Goal: Information Seeking & Learning: Learn about a topic

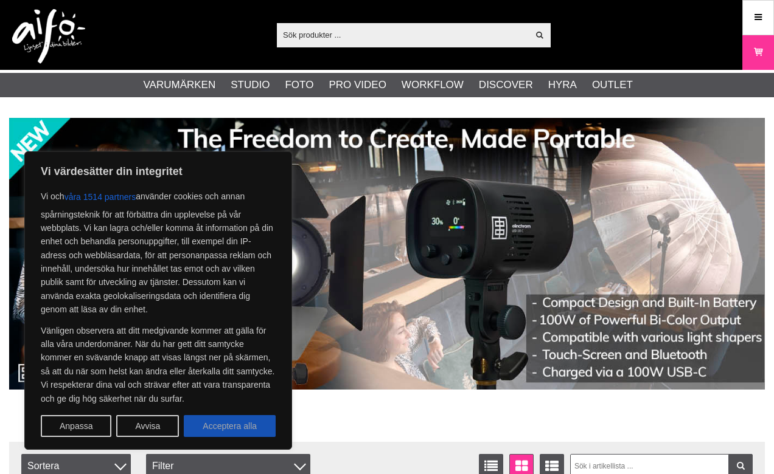
click at [228, 431] on button "Acceptera alla" at bounding box center [230, 426] width 92 height 22
checkbox input "true"
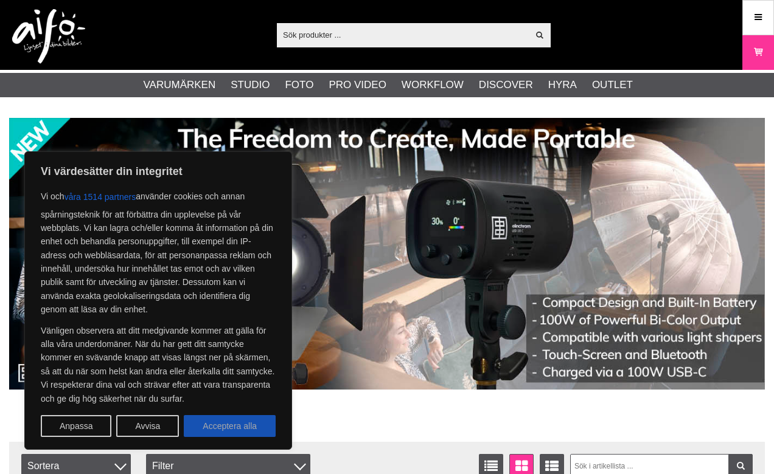
checkbox input "true"
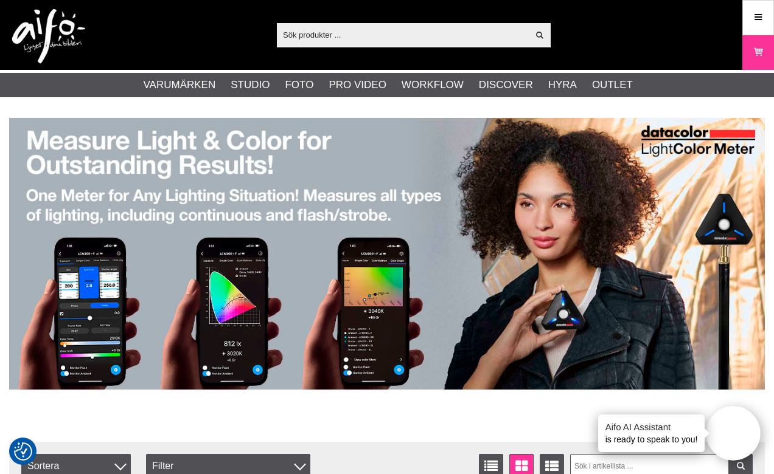
click at [415, 35] on input "text" at bounding box center [402, 35] width 251 height 18
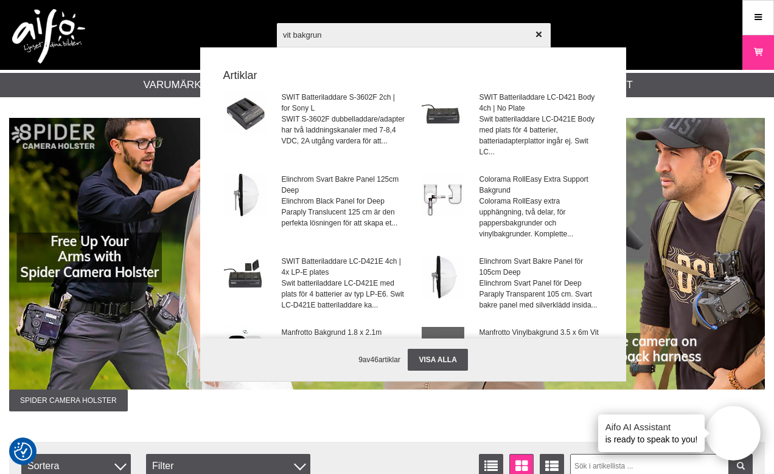
type input "vit bakgrund"
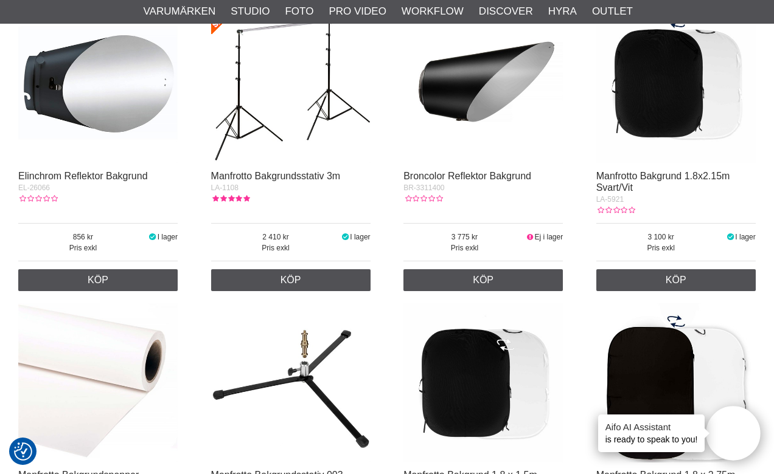
scroll to position [641, 0]
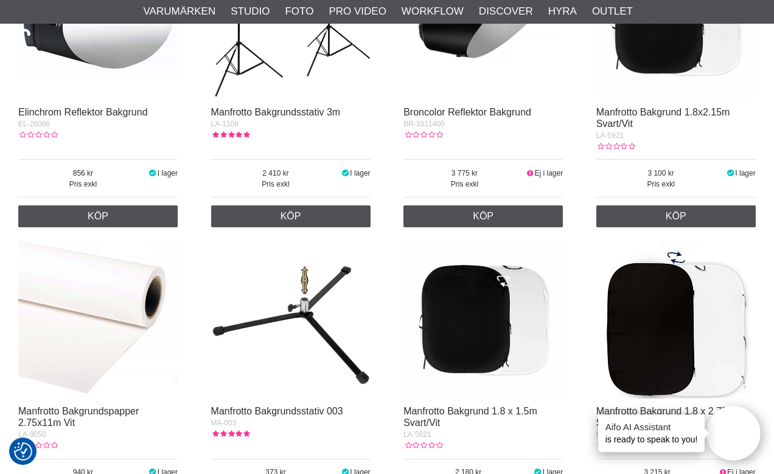
click at [97, 320] on img at bounding box center [97, 319] width 159 height 159
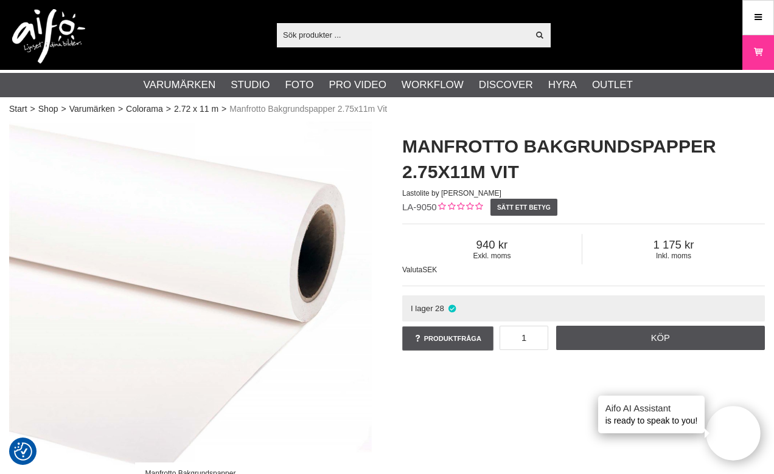
click at [420, 35] on input "text" at bounding box center [402, 35] width 251 height 18
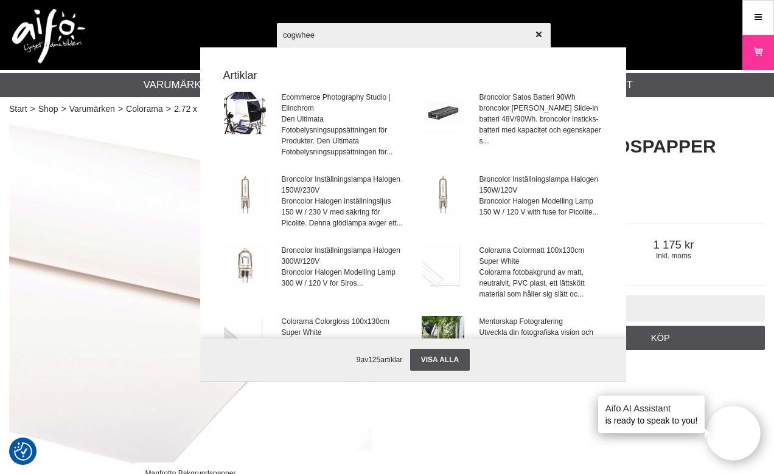
type input "cogwheel"
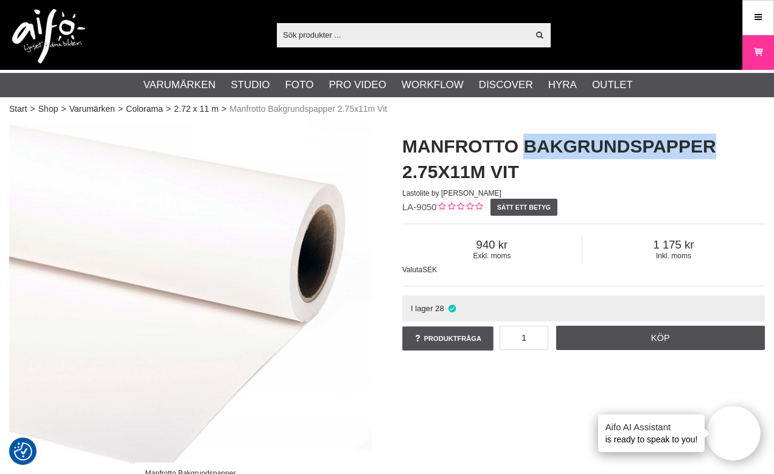
drag, startPoint x: 715, startPoint y: 147, endPoint x: 521, endPoint y: 150, distance: 194.1
click at [521, 150] on h1 "Manfrotto Bakgrundspapper 2.75x11m Vit" at bounding box center [583, 159] width 363 height 51
copy h1 "Bakgrundspapper"
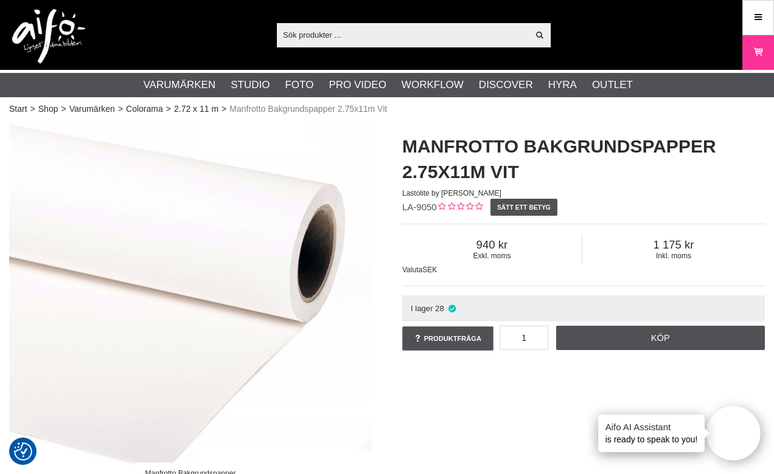
click at [493, 30] on input "text" at bounding box center [402, 35] width 251 height 18
paste input "Bakgrundspapper"
type input "Bakgrundspapper"
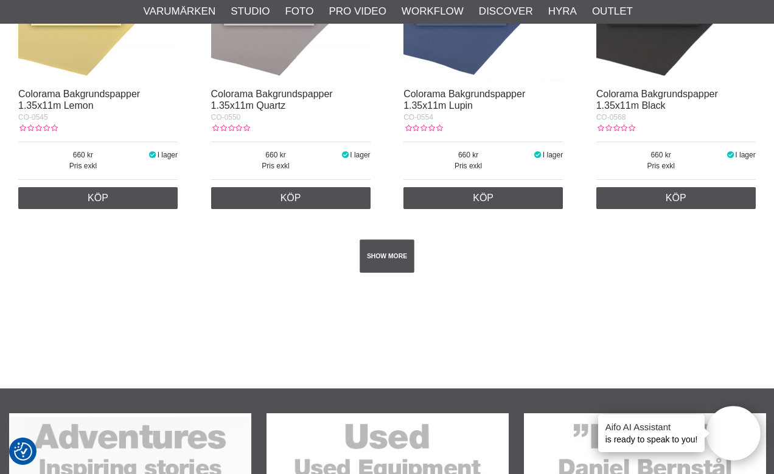
scroll to position [2164, 0]
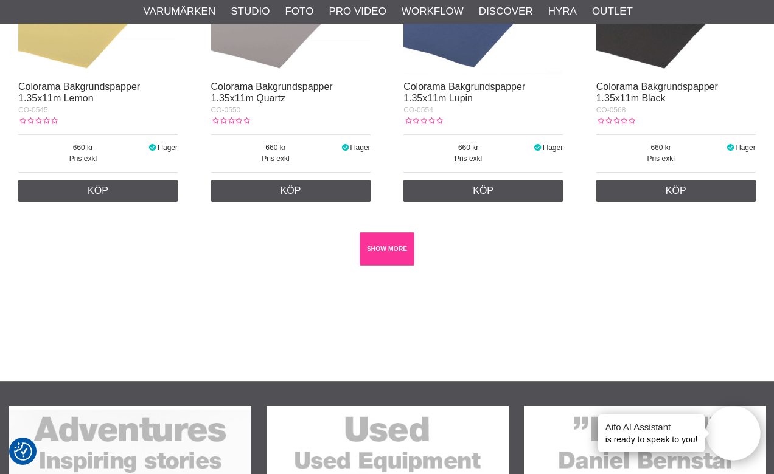
click at [395, 260] on link "SHOW MORE" at bounding box center [386, 248] width 55 height 33
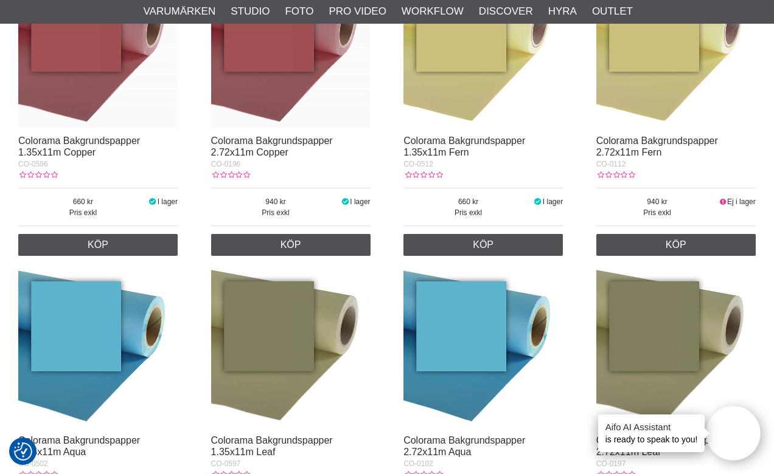
scroll to position [0, 0]
